Goal: Transaction & Acquisition: Purchase product/service

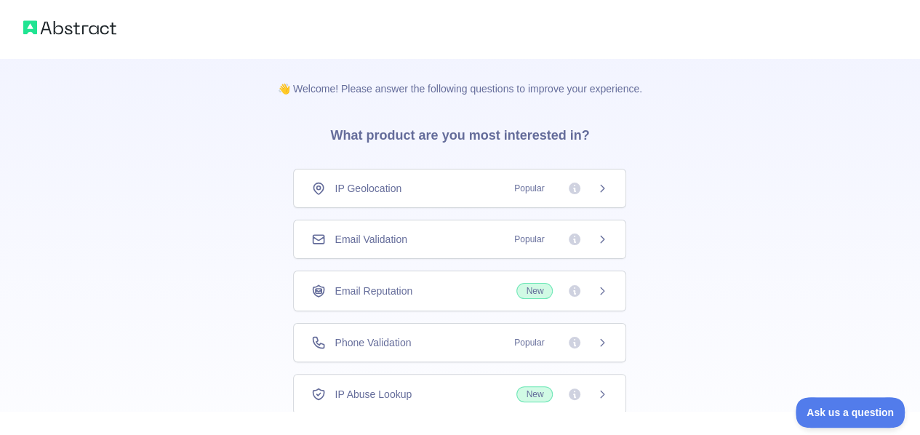
scroll to position [60, 0]
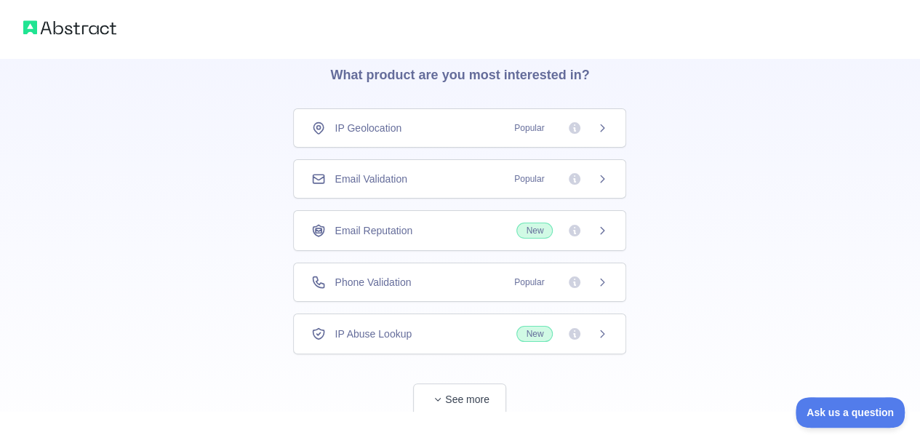
click at [610, 280] on div "Phone Validation Popular" at bounding box center [459, 282] width 333 height 39
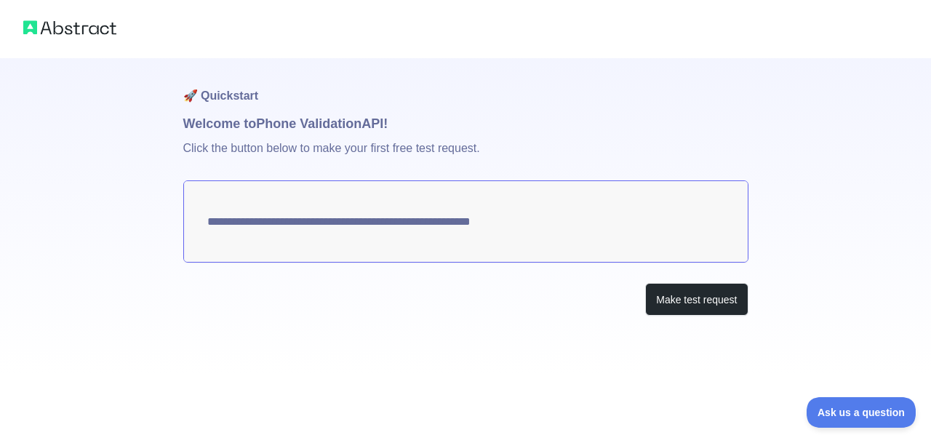
click at [458, 223] on textarea "**********" at bounding box center [465, 221] width 565 height 82
click at [724, 300] on button "Make test request" at bounding box center [696, 299] width 103 height 33
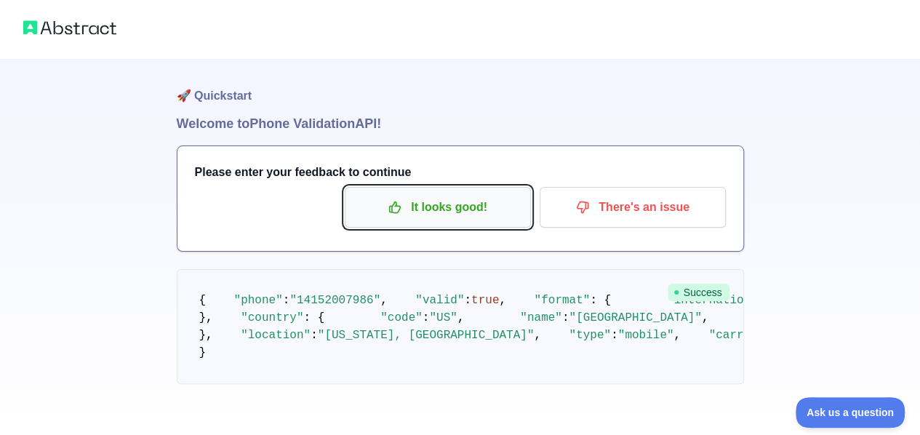
click at [513, 203] on p "It looks good!" at bounding box center [438, 207] width 164 height 25
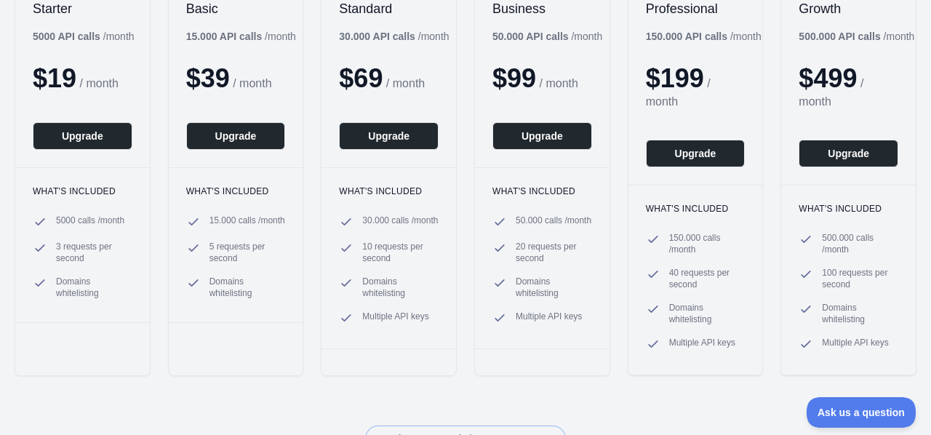
scroll to position [23, 0]
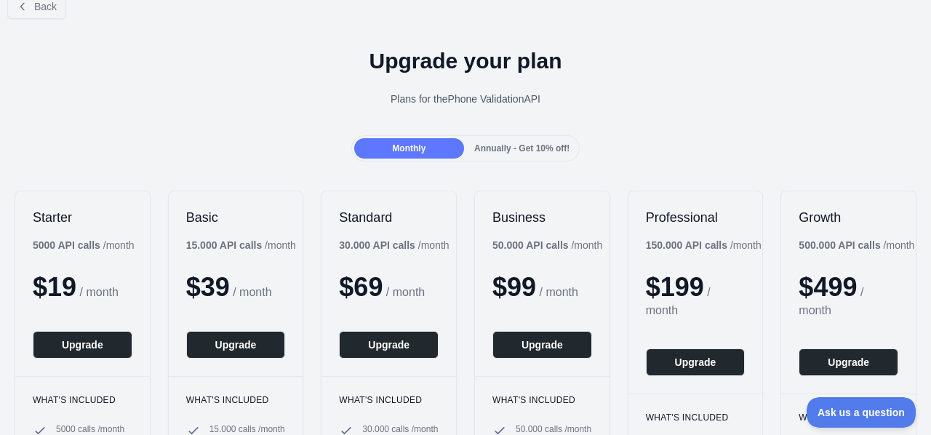
click at [468, 208] on div "Starter 5000 API calls / month $ 19 / month Upgrade What's included 5000 calls …" at bounding box center [465, 387] width 931 height 423
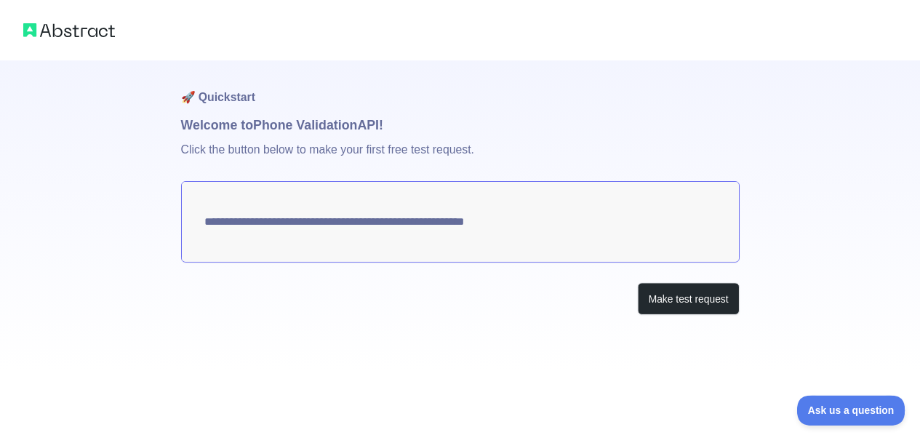
scroll to position [60, 0]
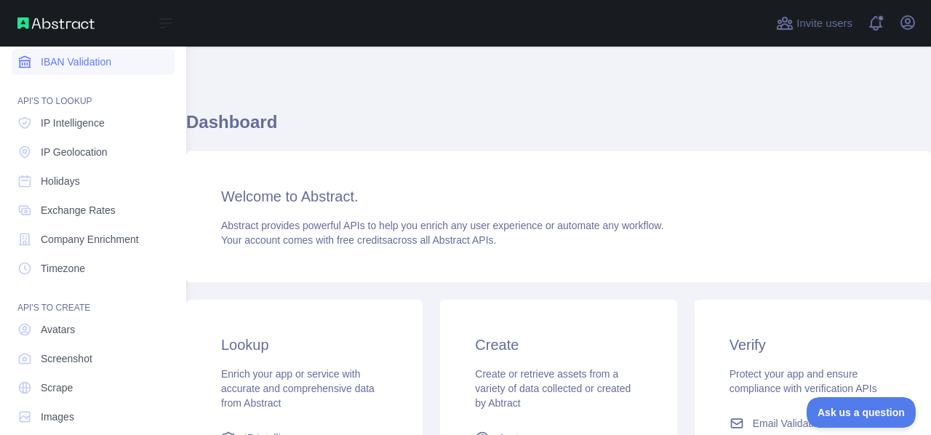
scroll to position [205, 0]
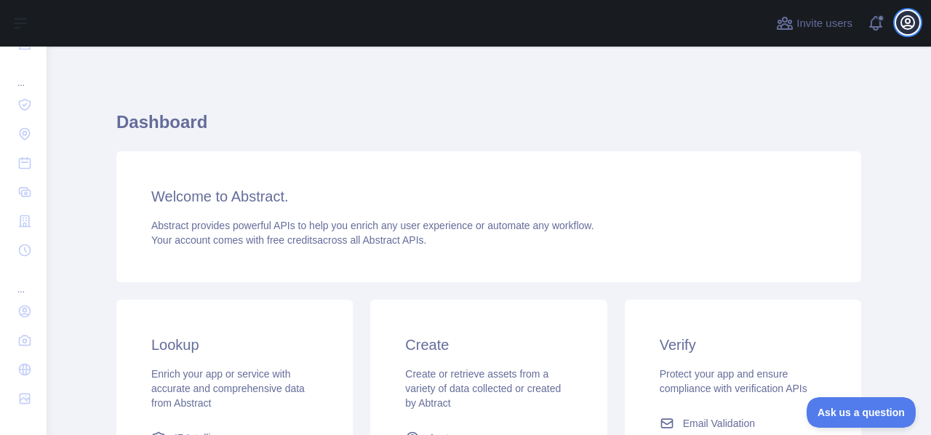
click at [912, 19] on icon "button" at bounding box center [907, 22] width 13 height 13
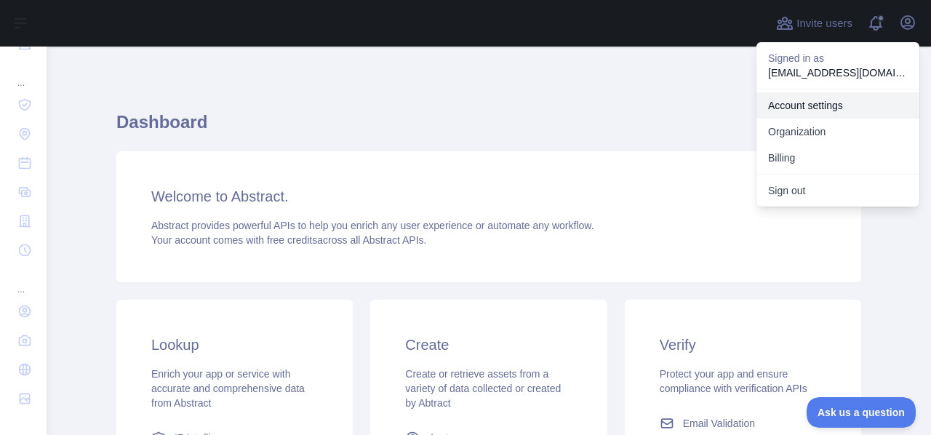
click at [872, 109] on link "Account settings" at bounding box center [838, 105] width 163 height 26
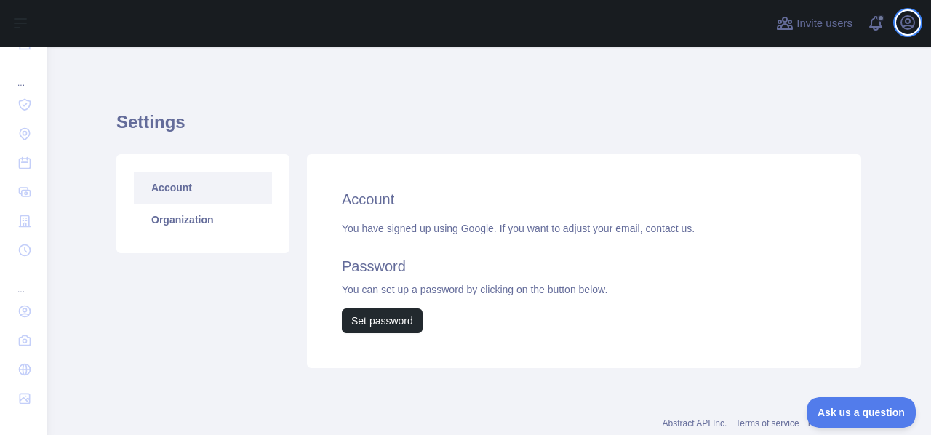
scroll to position [40, 0]
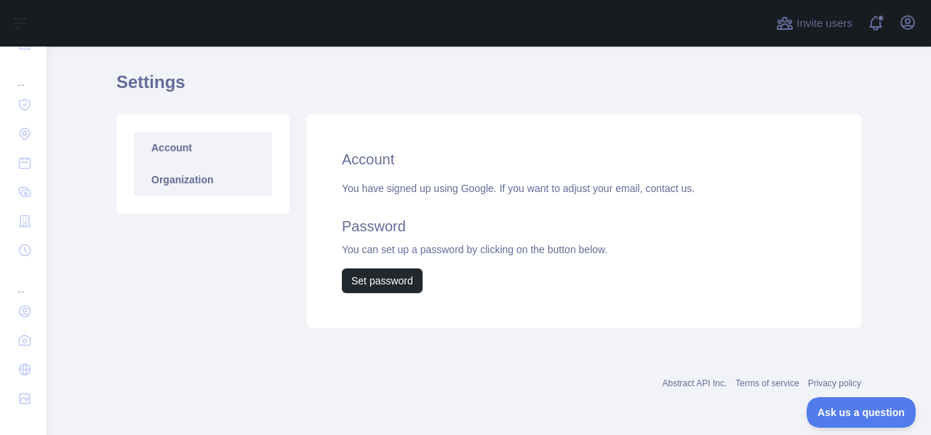
click at [191, 174] on link "Organization" at bounding box center [203, 180] width 138 height 32
